Goal: Task Accomplishment & Management: Manage account settings

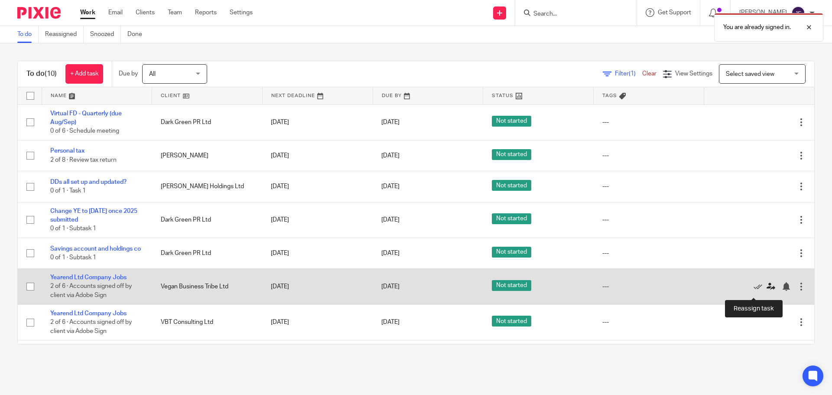
click at [766, 291] on icon at bounding box center [770, 286] width 9 height 9
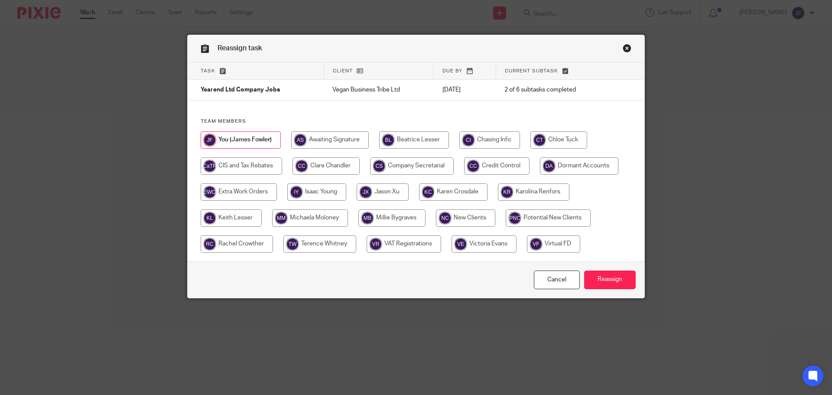
click at [538, 137] on input "radio" at bounding box center [558, 139] width 57 height 17
radio input "true"
click at [610, 268] on div "Cancel Reassign" at bounding box center [416, 279] width 457 height 36
click at [617, 278] on input "Reassign" at bounding box center [610, 279] width 52 height 19
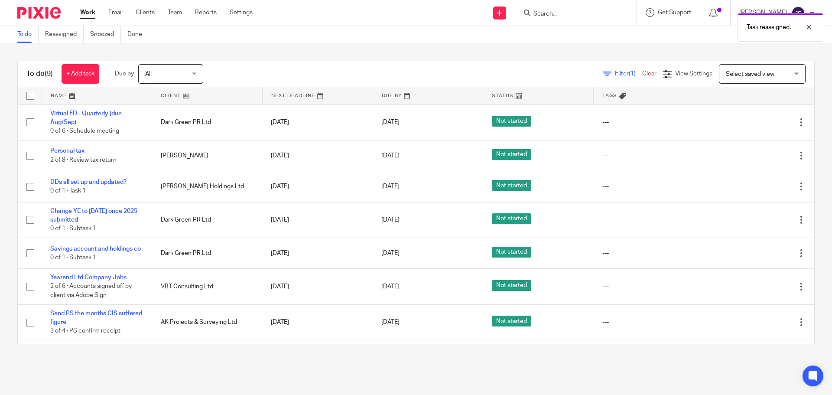
click at [38, 16] on img at bounding box center [38, 13] width 43 height 12
click at [574, 13] on input "Search" at bounding box center [571, 14] width 78 height 8
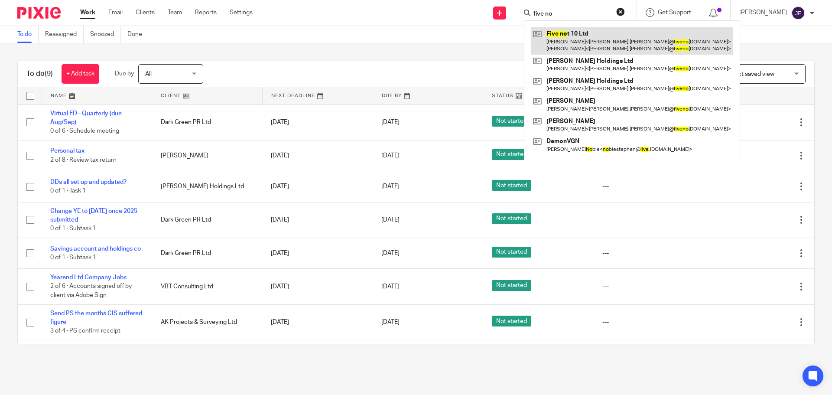
type input "five no"
click at [585, 36] on link at bounding box center [632, 40] width 202 height 27
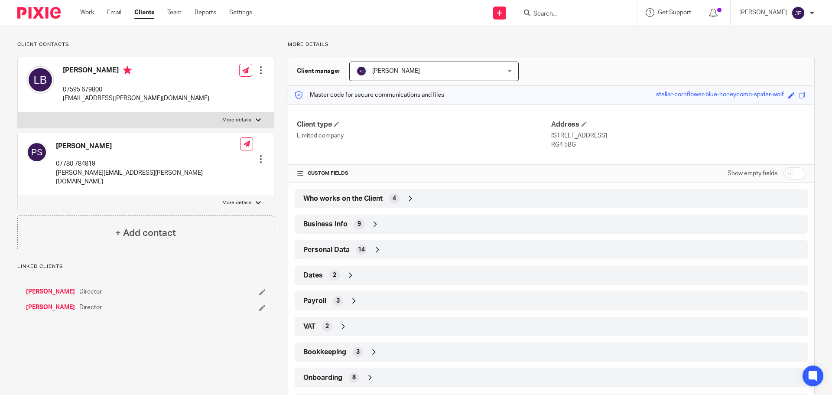
scroll to position [93, 0]
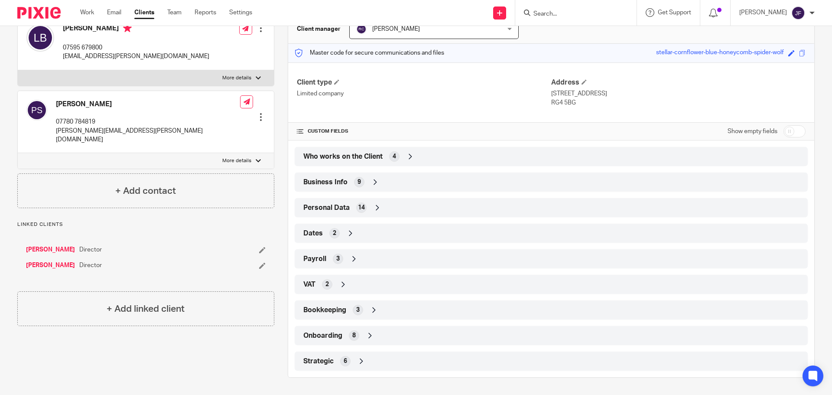
click at [344, 370] on div "Strategic 6" at bounding box center [551, 360] width 513 height 19
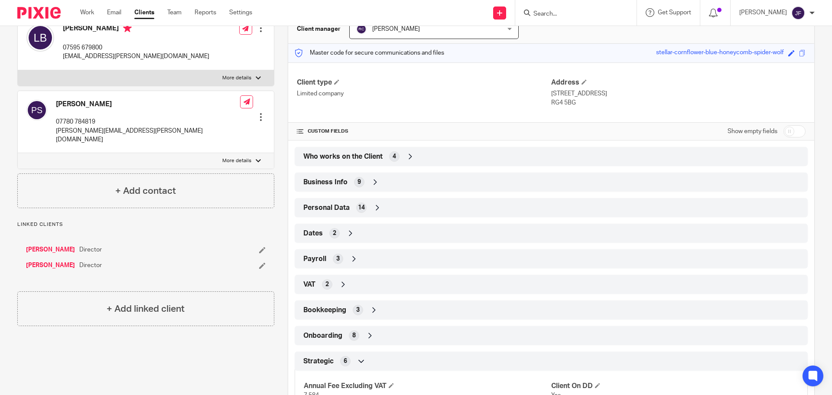
click at [344, 367] on div "Strategic 6" at bounding box center [551, 361] width 500 height 15
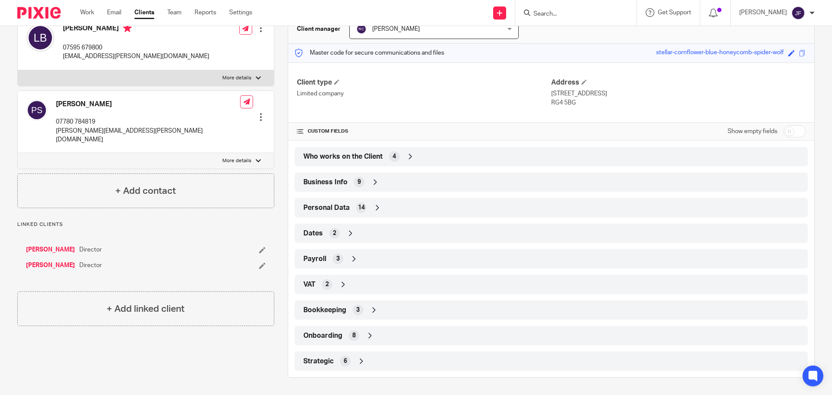
click at [337, 258] on span "3" at bounding box center [337, 258] width 3 height 9
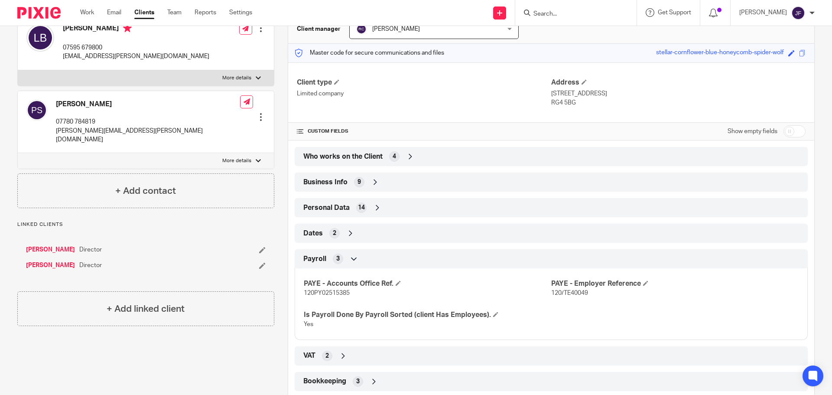
click at [30, 2] on div at bounding box center [35, 13] width 71 height 26
click at [30, 9] on img at bounding box center [38, 13] width 43 height 12
